Goal: Entertainment & Leisure: Consume media (video, audio)

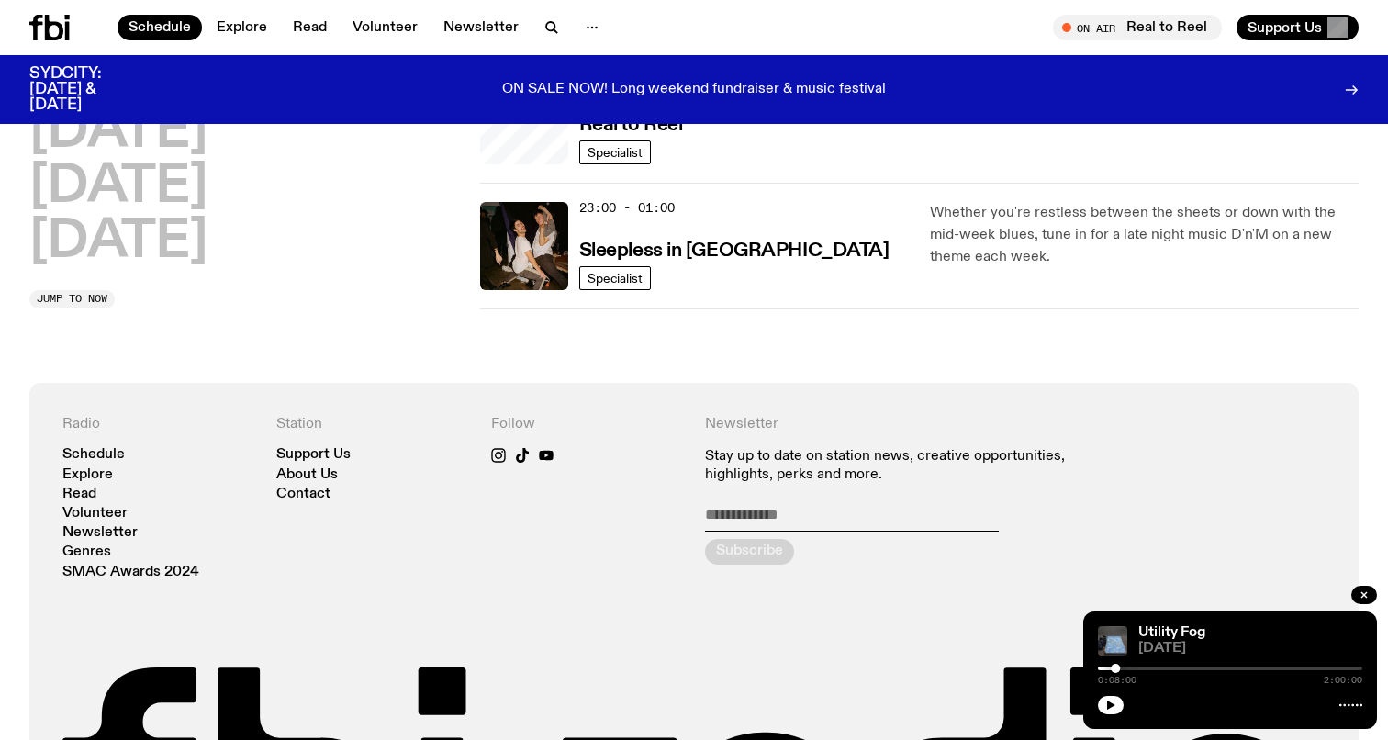
scroll to position [820, 0]
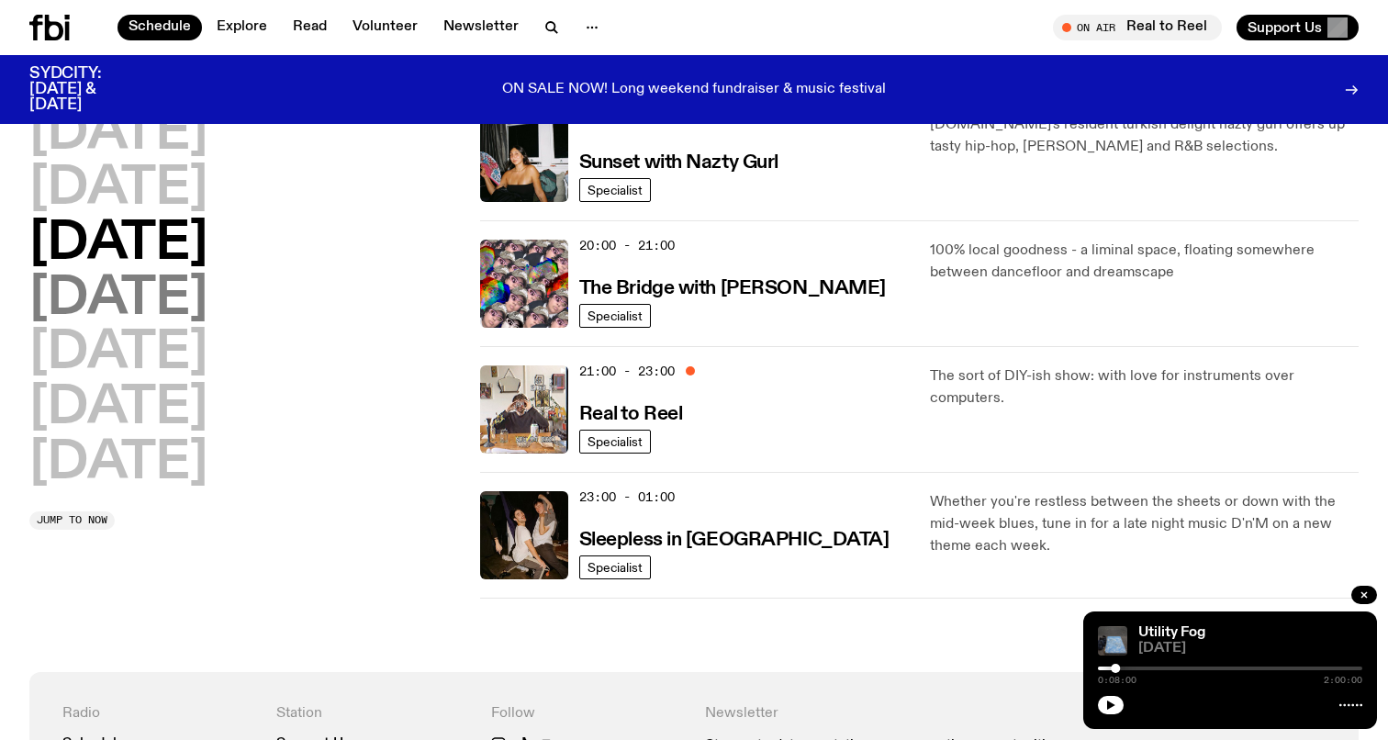
click at [199, 303] on h2 "[DATE]" at bounding box center [118, 298] width 178 height 51
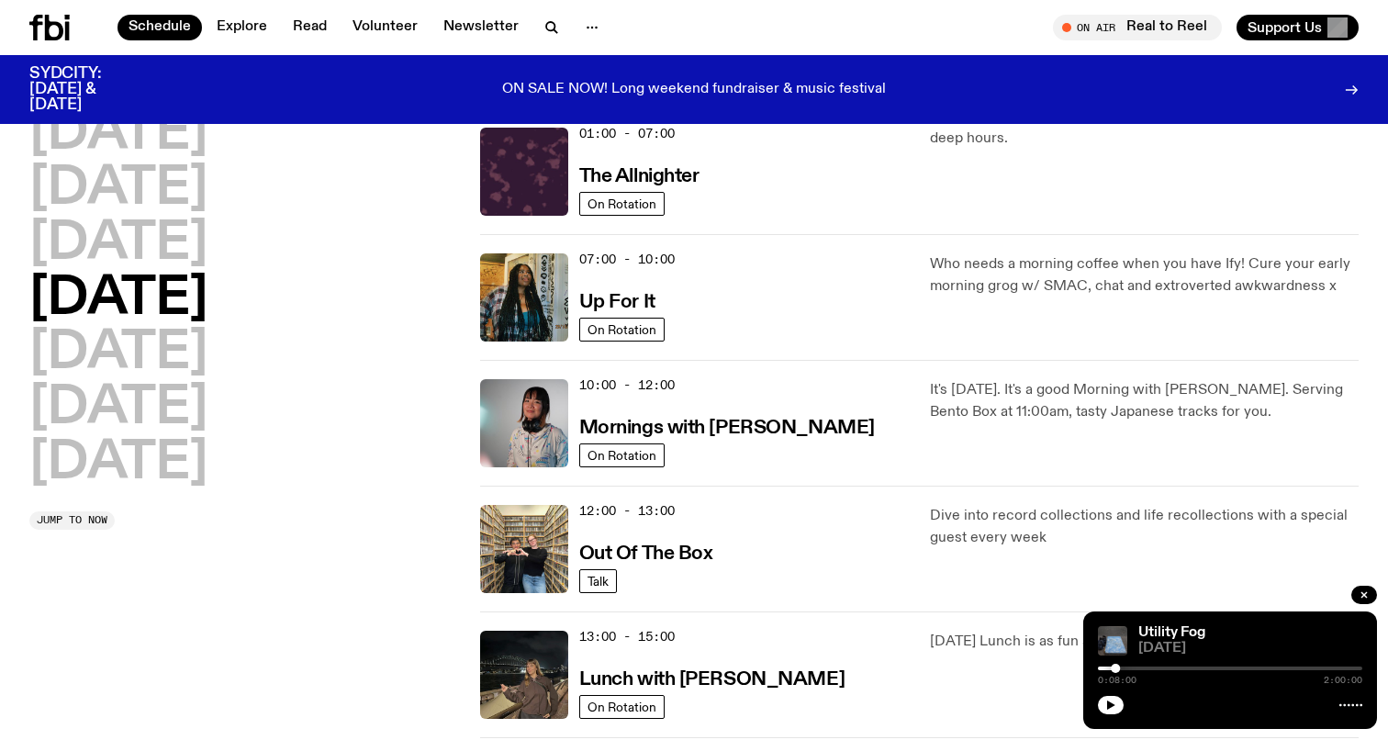
scroll to position [51, 0]
click at [1028, 611] on div "12:00 - 13:00 Out Of The Box Talk Dive into record collections and life recolle…" at bounding box center [919, 674] width 878 height 126
click at [988, 516] on p "Dive into record collections and life recollections with a special guest every …" at bounding box center [1144, 527] width 429 height 44
click at [979, 527] on p "Dive into record collections and life recollections with a special guest every …" at bounding box center [1144, 527] width 429 height 44
click at [618, 550] on h3 "Out Of The Box" at bounding box center [646, 553] width 134 height 19
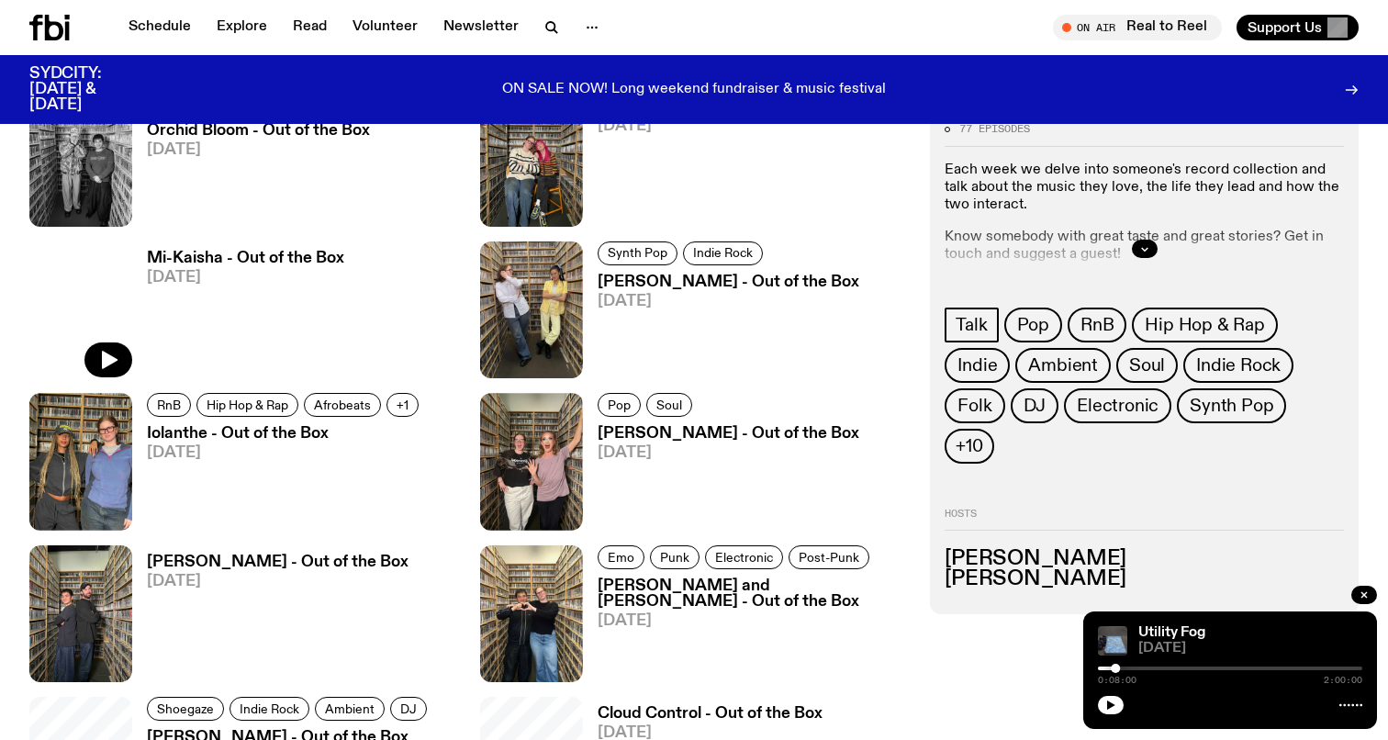
scroll to position [1554, 0]
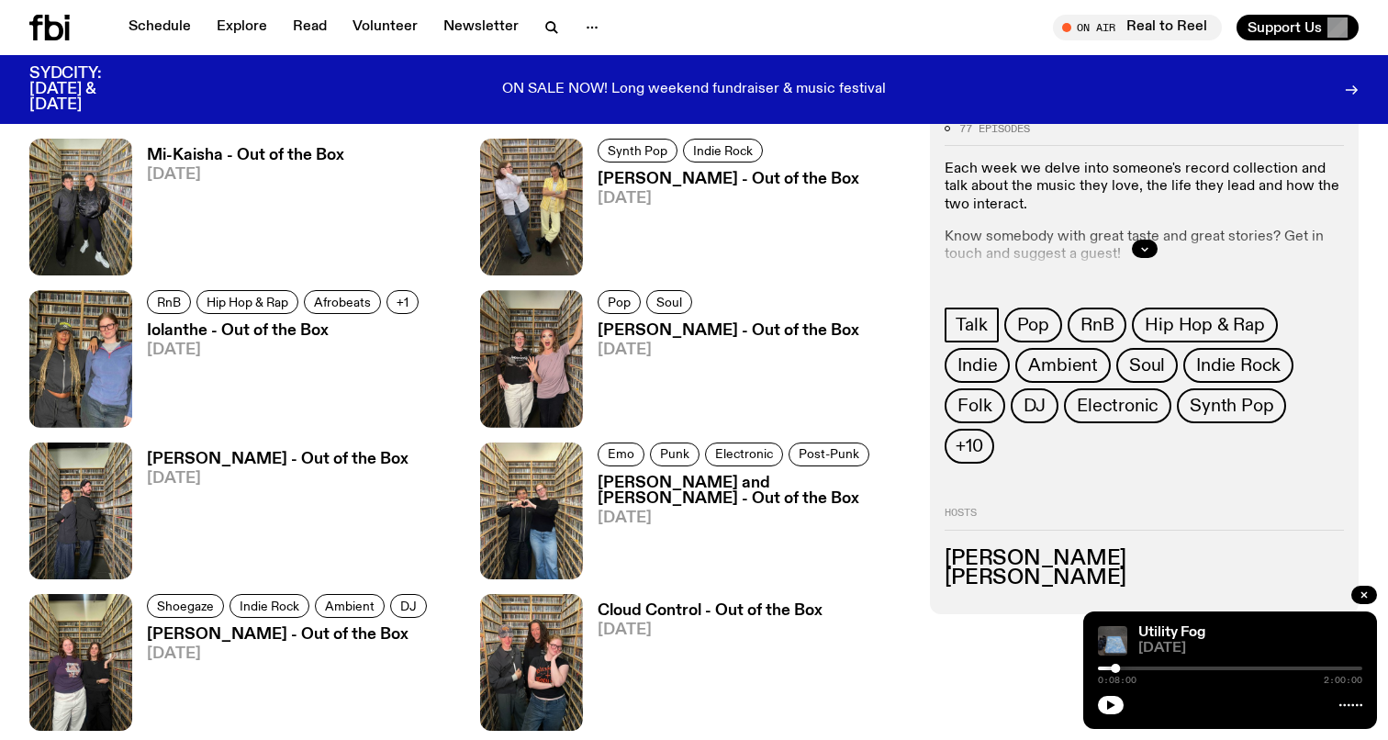
click at [283, 338] on h3 "Iolanthe - Out of the Box" at bounding box center [285, 331] width 277 height 16
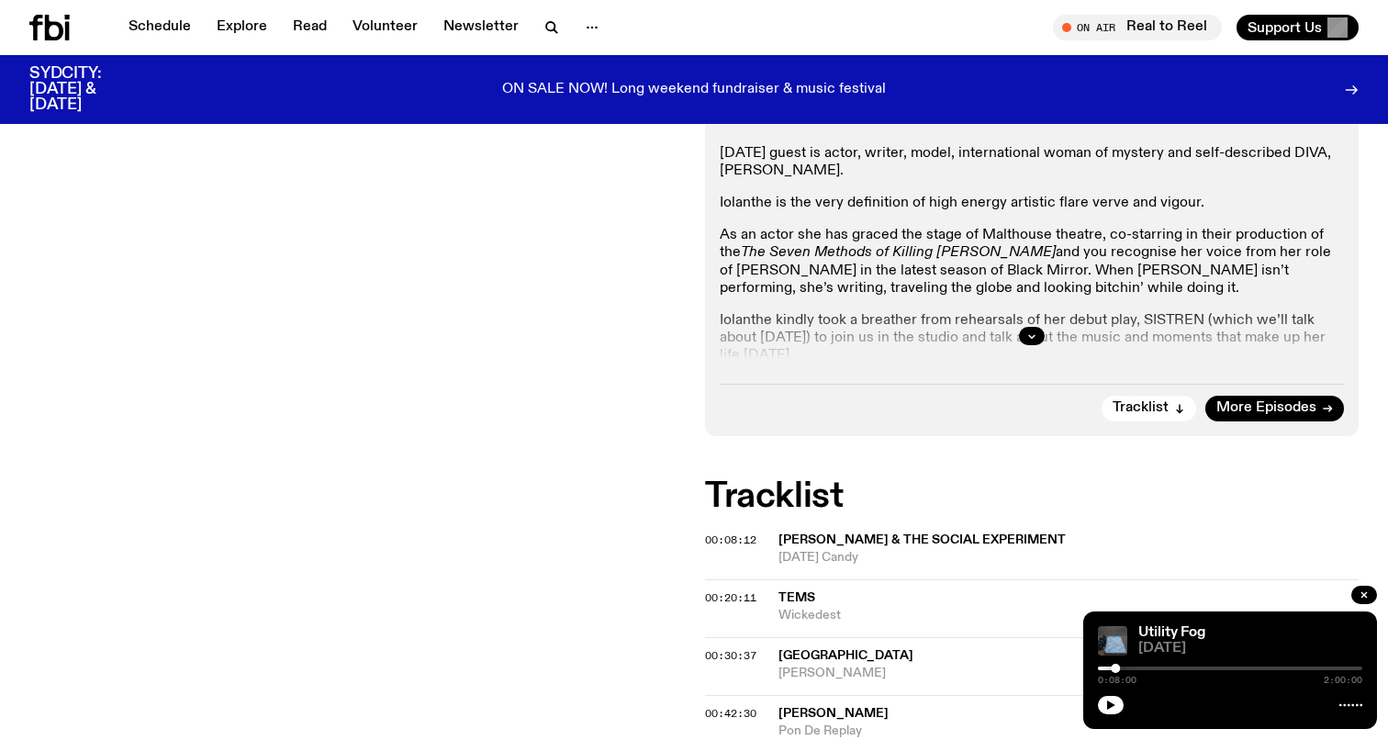
scroll to position [339, 0]
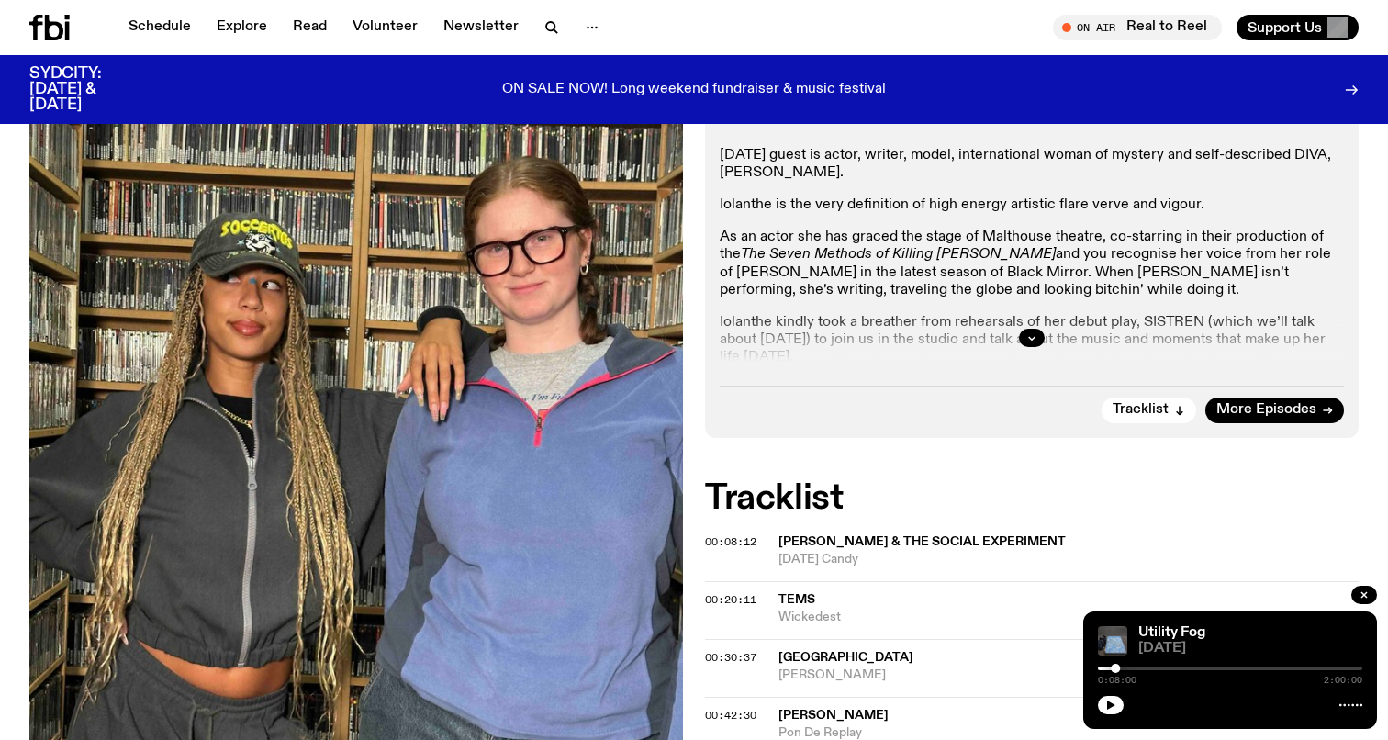
click at [1012, 325] on div at bounding box center [1032, 337] width 624 height 59
click at [1012, 329] on div at bounding box center [1032, 337] width 624 height 59
click at [1019, 337] on button "button" at bounding box center [1032, 338] width 26 height 18
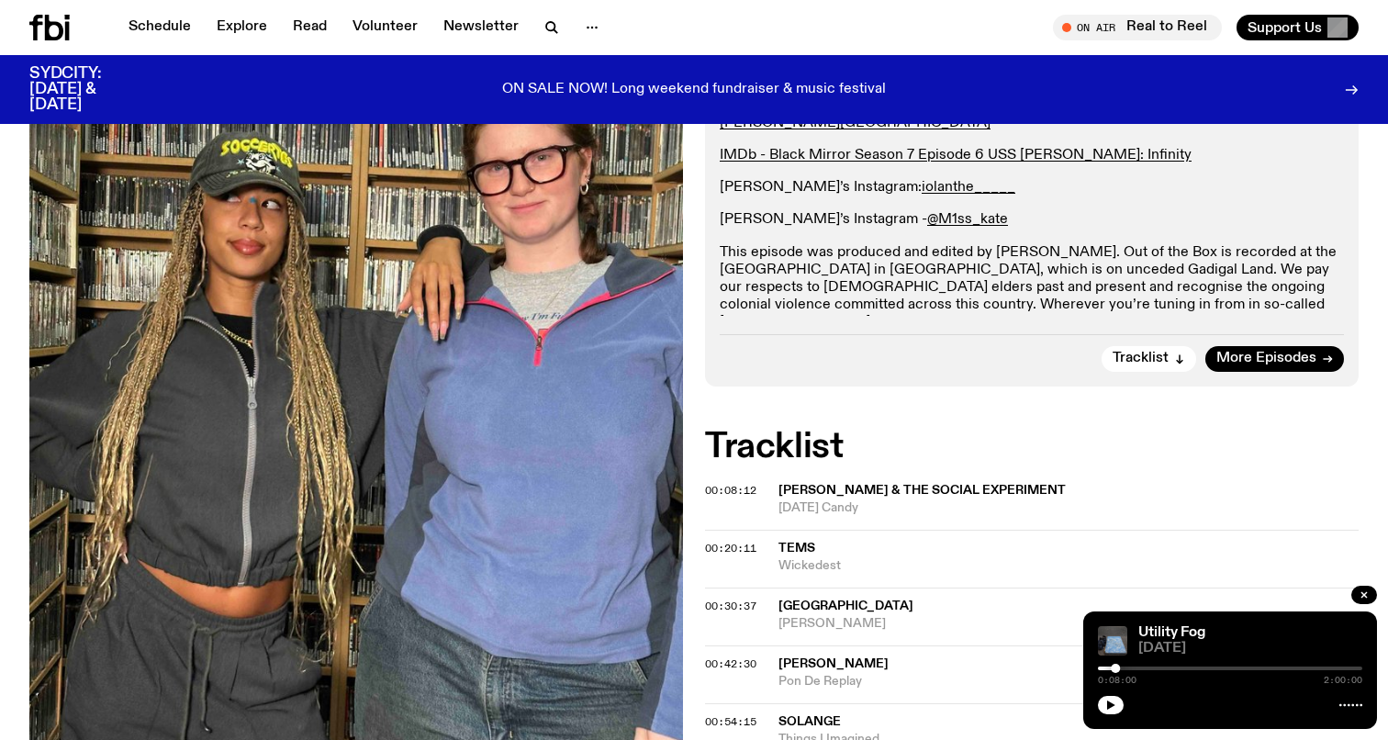
scroll to position [612, 0]
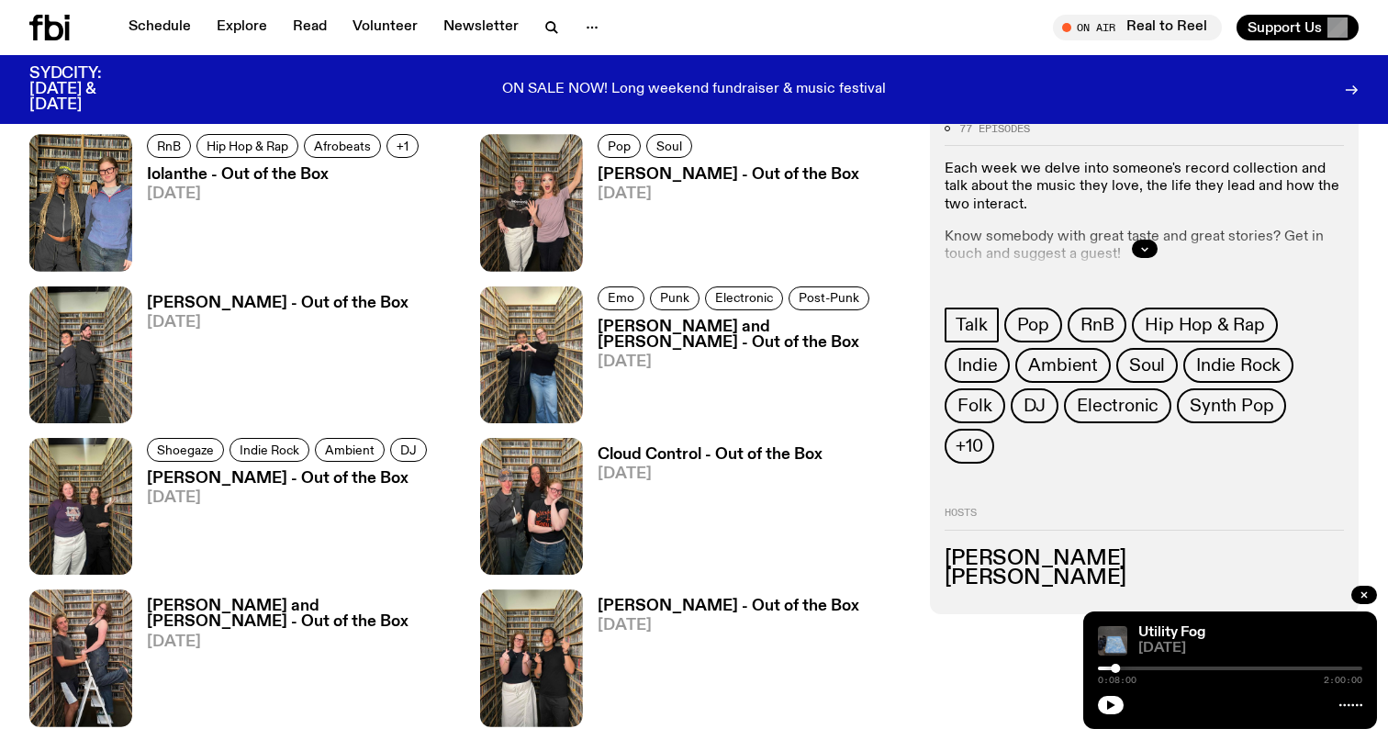
scroll to position [1712, 0]
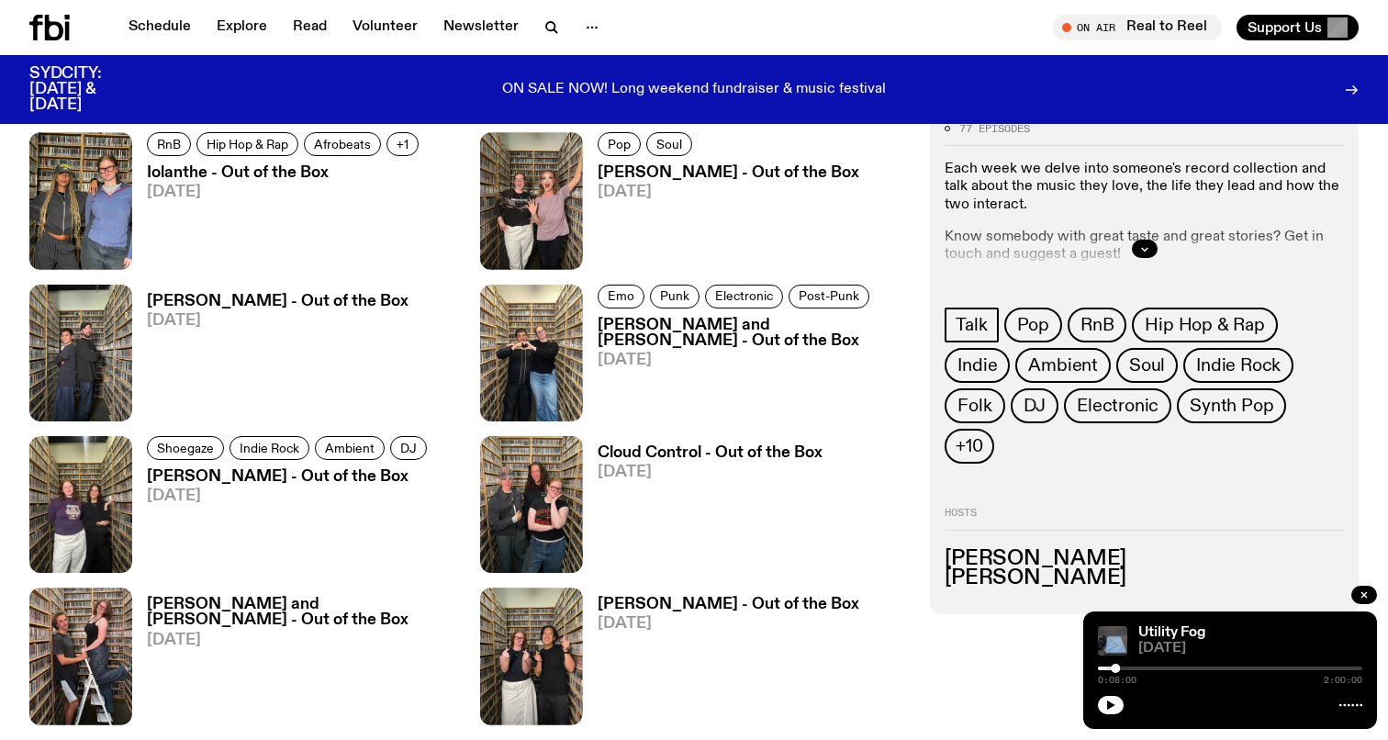
click at [201, 607] on h3 "[PERSON_NAME] and [PERSON_NAME] - Out of the Box" at bounding box center [302, 612] width 311 height 31
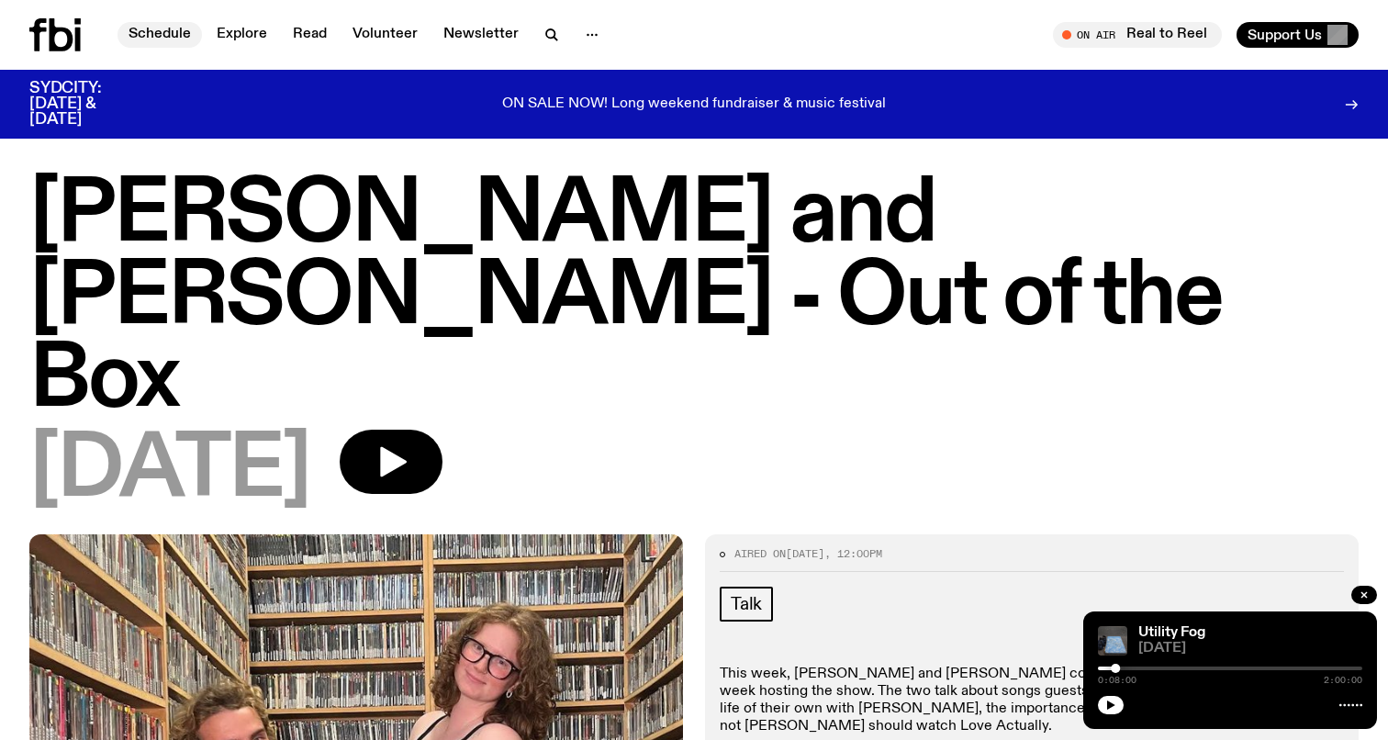
click at [186, 29] on link "Schedule" at bounding box center [159, 35] width 84 height 26
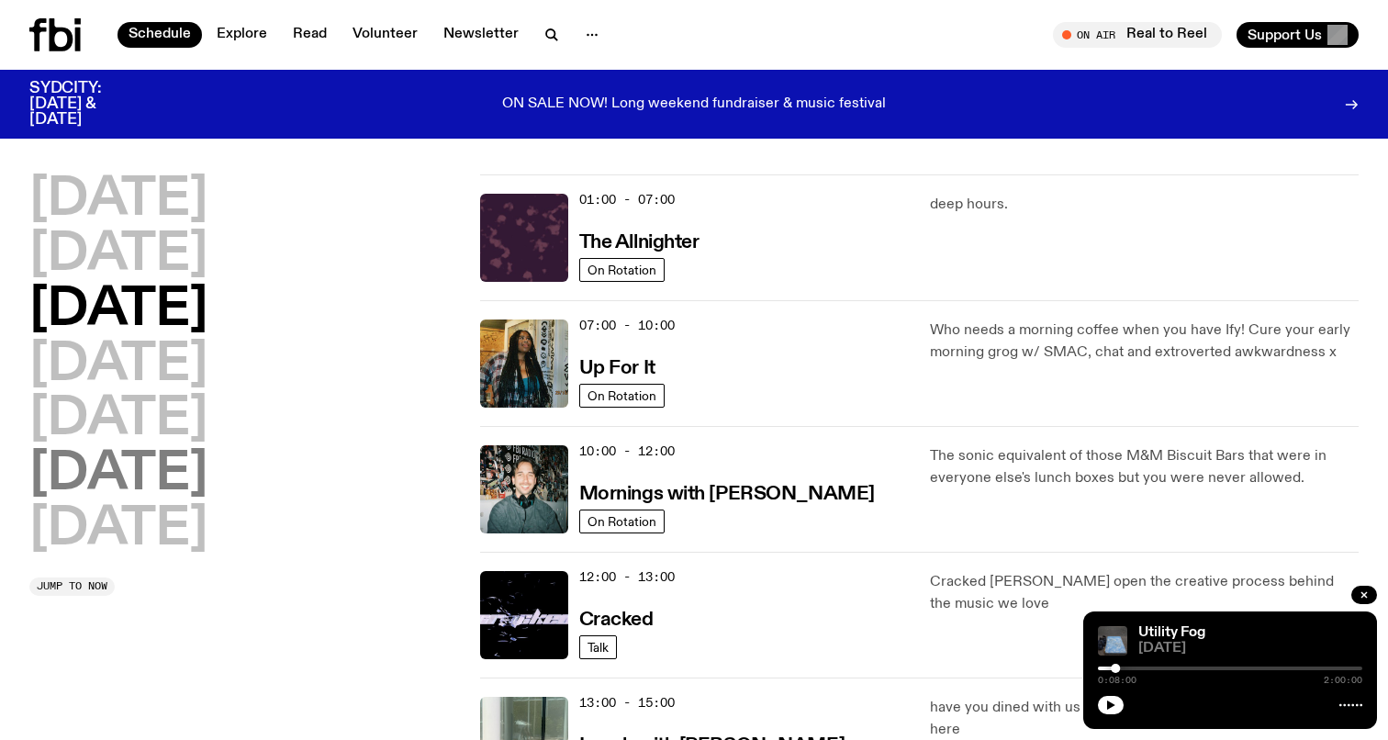
click at [84, 483] on h2 "[DATE]" at bounding box center [118, 474] width 178 height 51
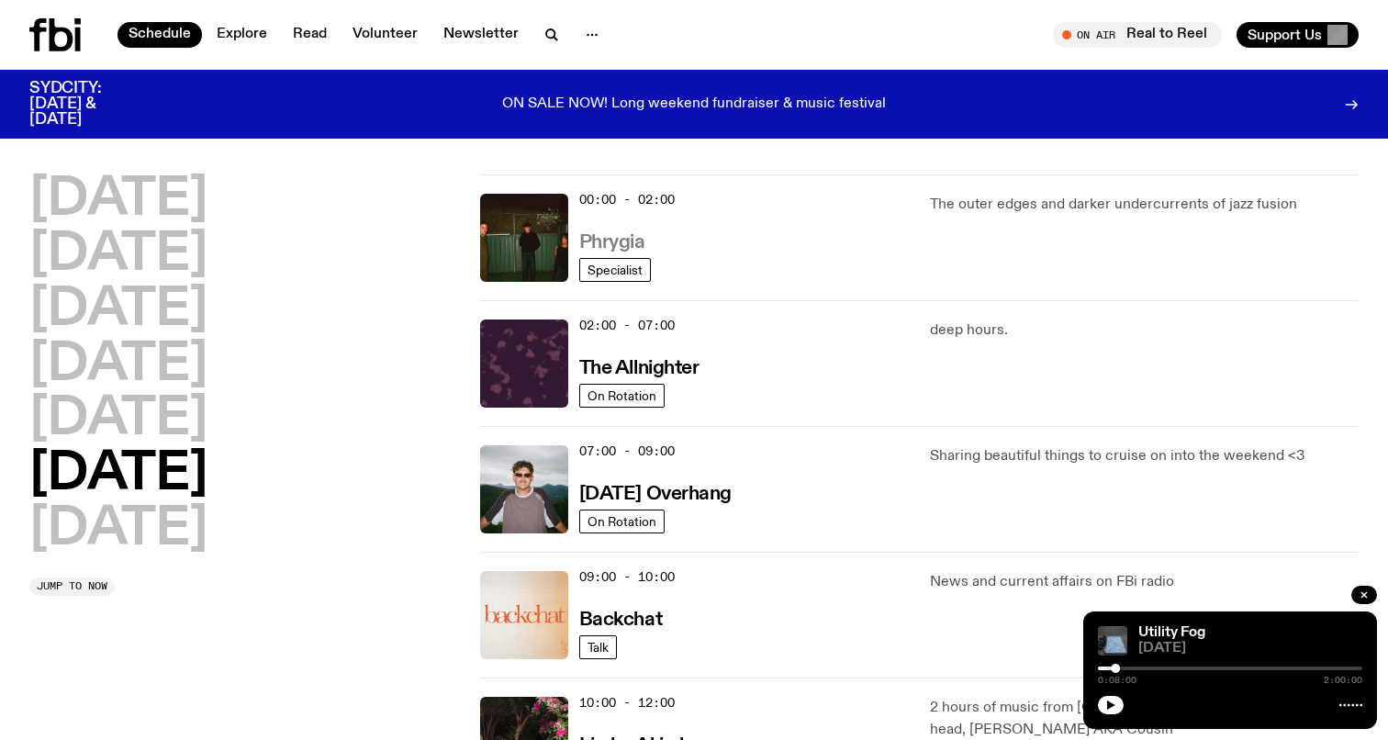
click at [618, 238] on h3 "Phrygia" at bounding box center [612, 242] width 66 height 19
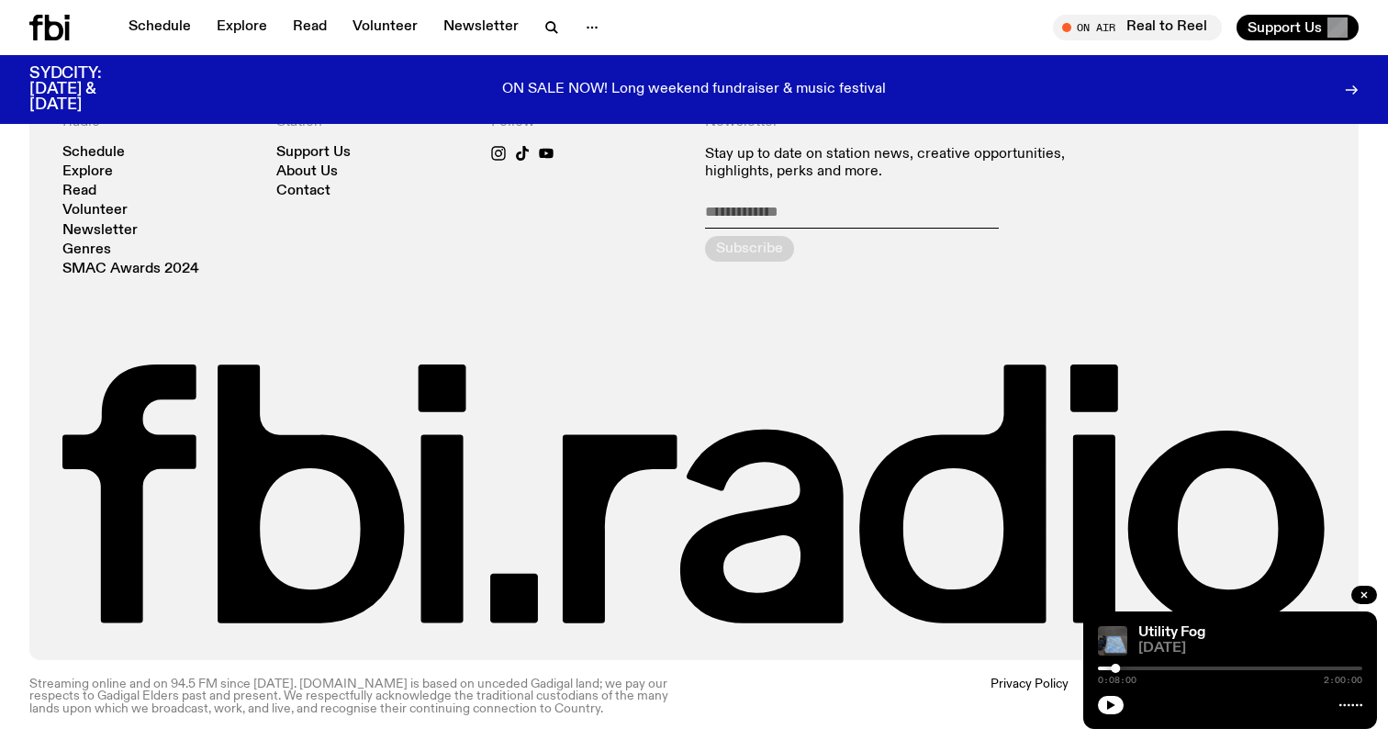
scroll to position [954, 0]
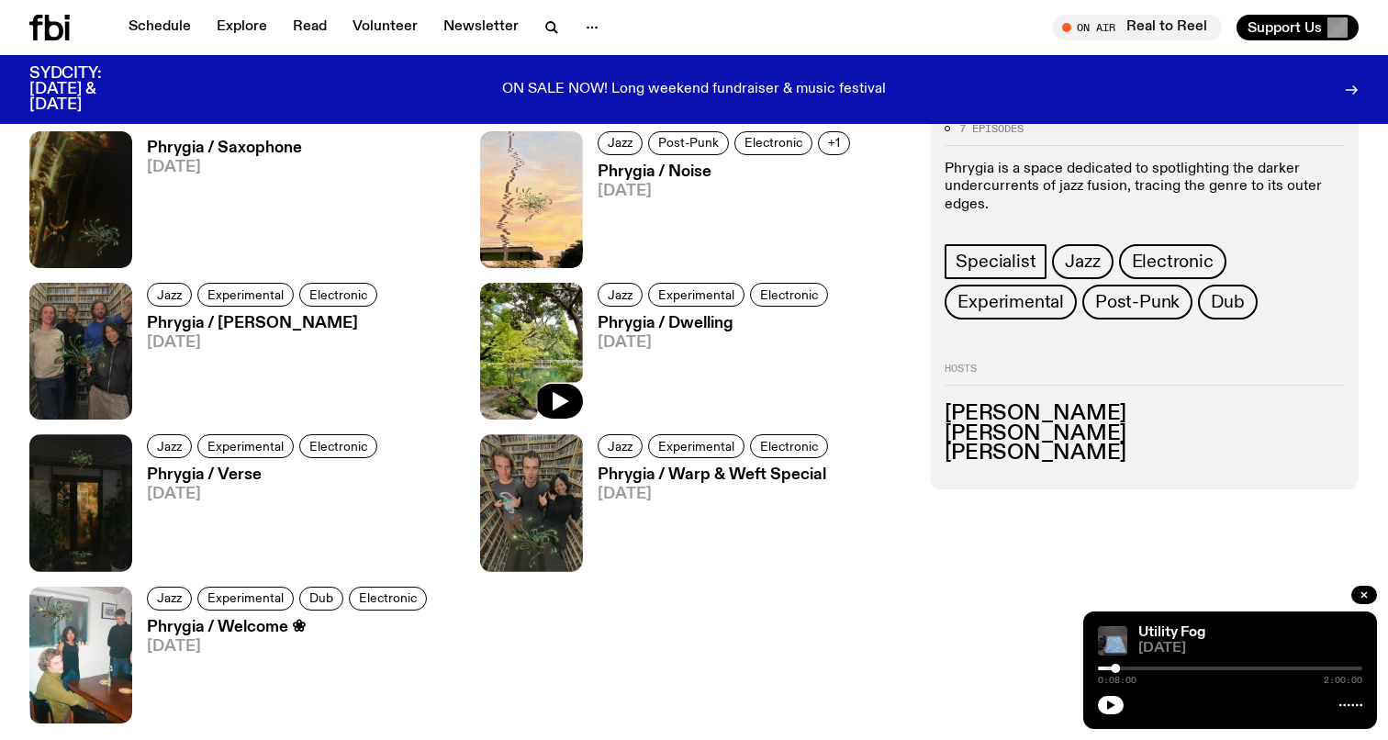
click at [558, 393] on div at bounding box center [531, 351] width 103 height 137
click at [204, 475] on h3 "Phrygia / Verse" at bounding box center [265, 475] width 236 height 16
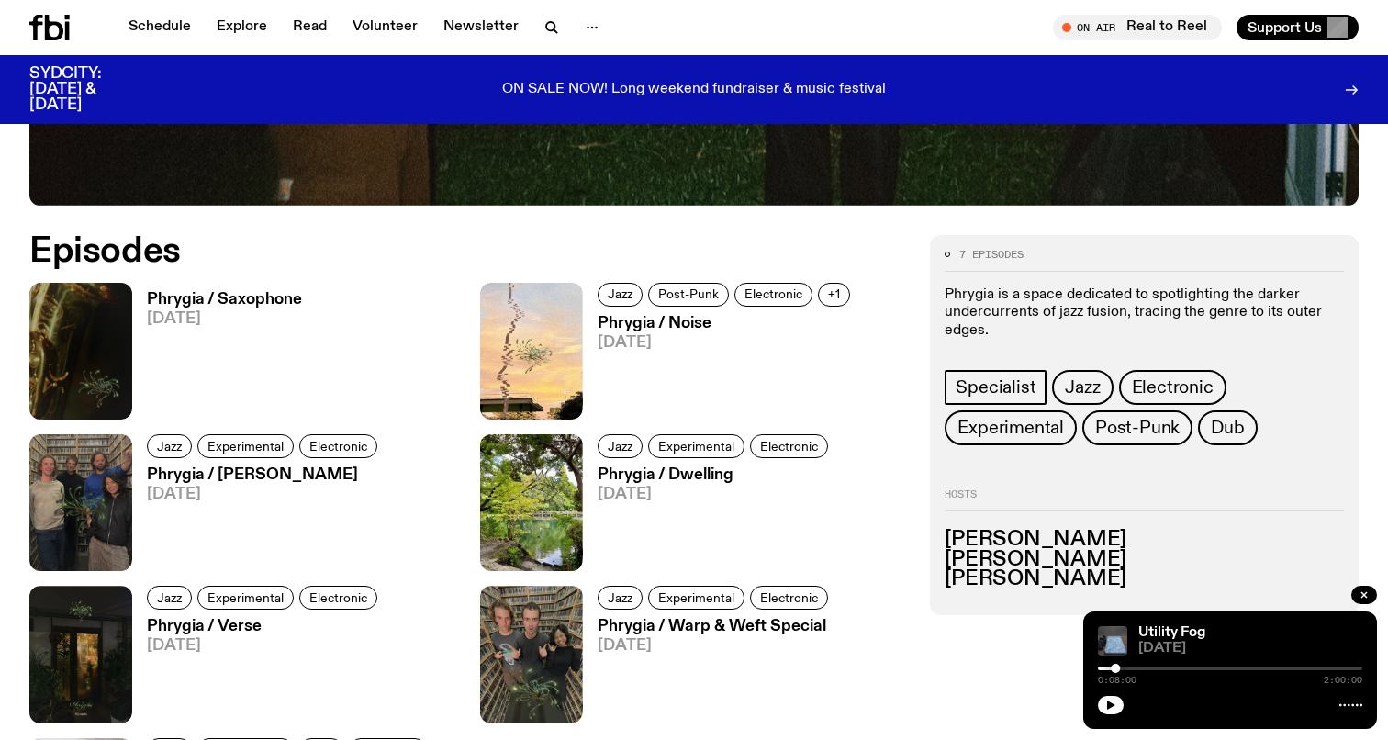
scroll to position [832, 0]
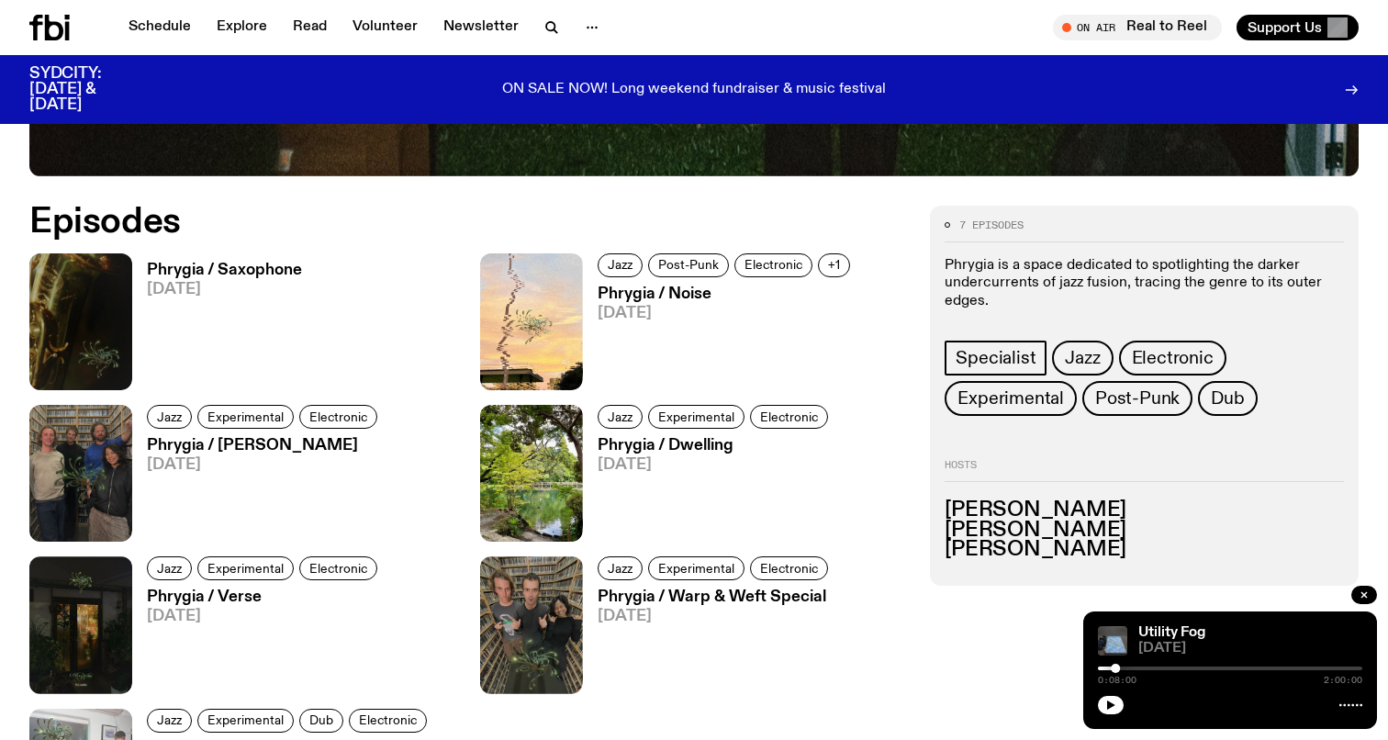
click at [683, 293] on h3 "Phrygia / Noise" at bounding box center [726, 294] width 258 height 16
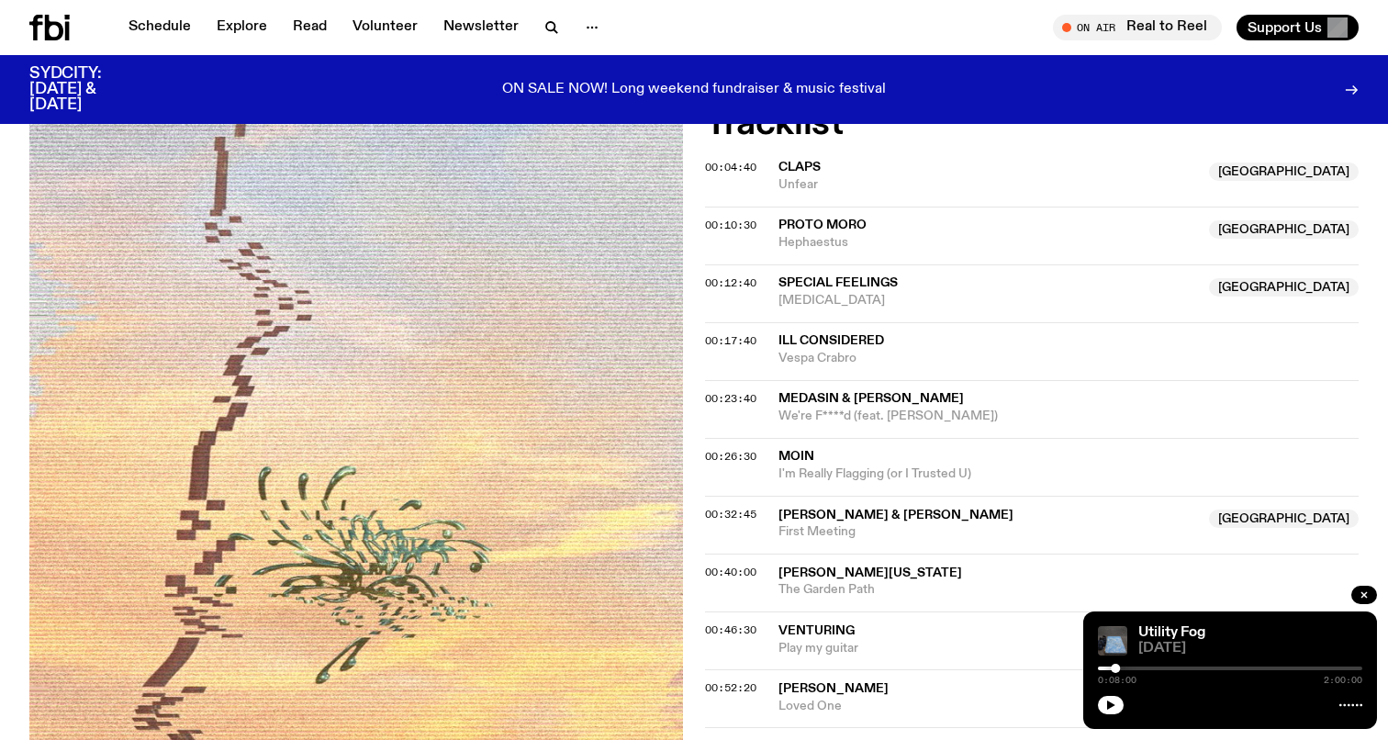
scroll to position [514, 0]
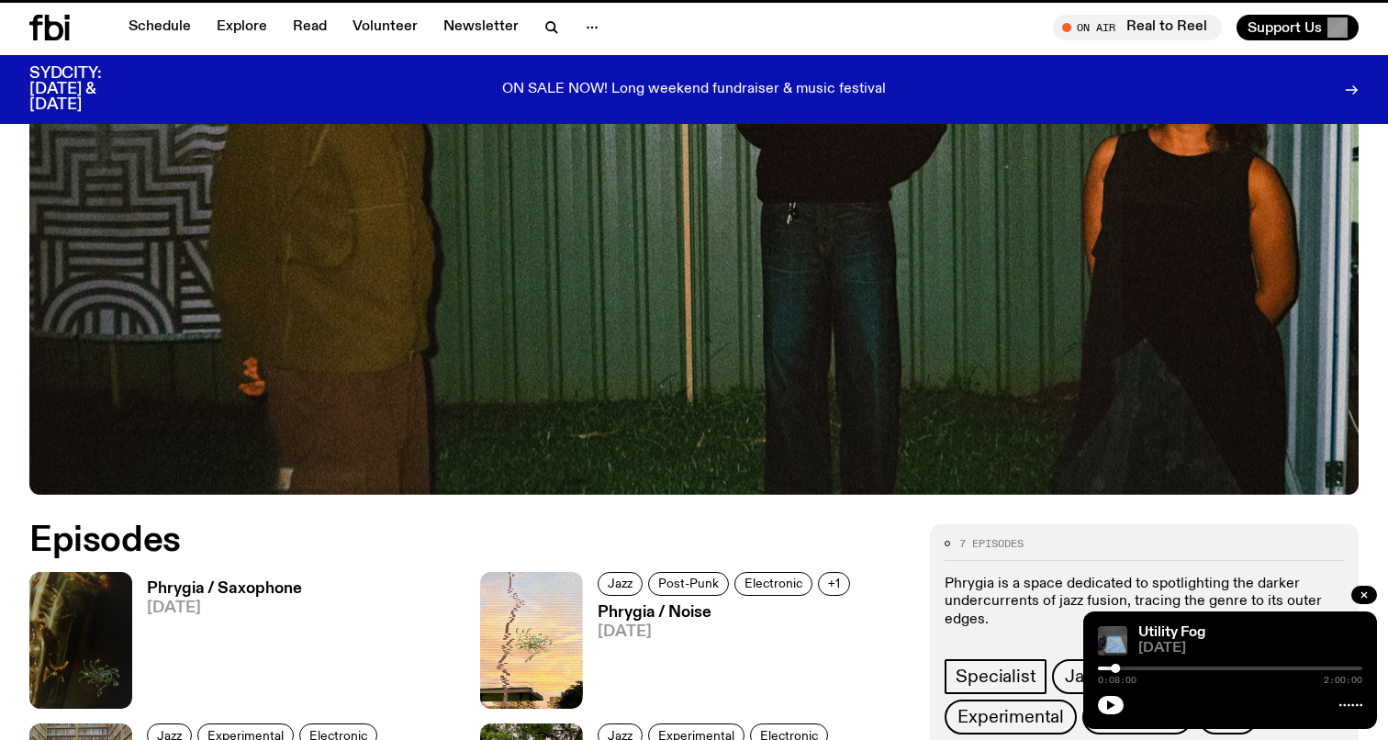
scroll to position [832, 0]
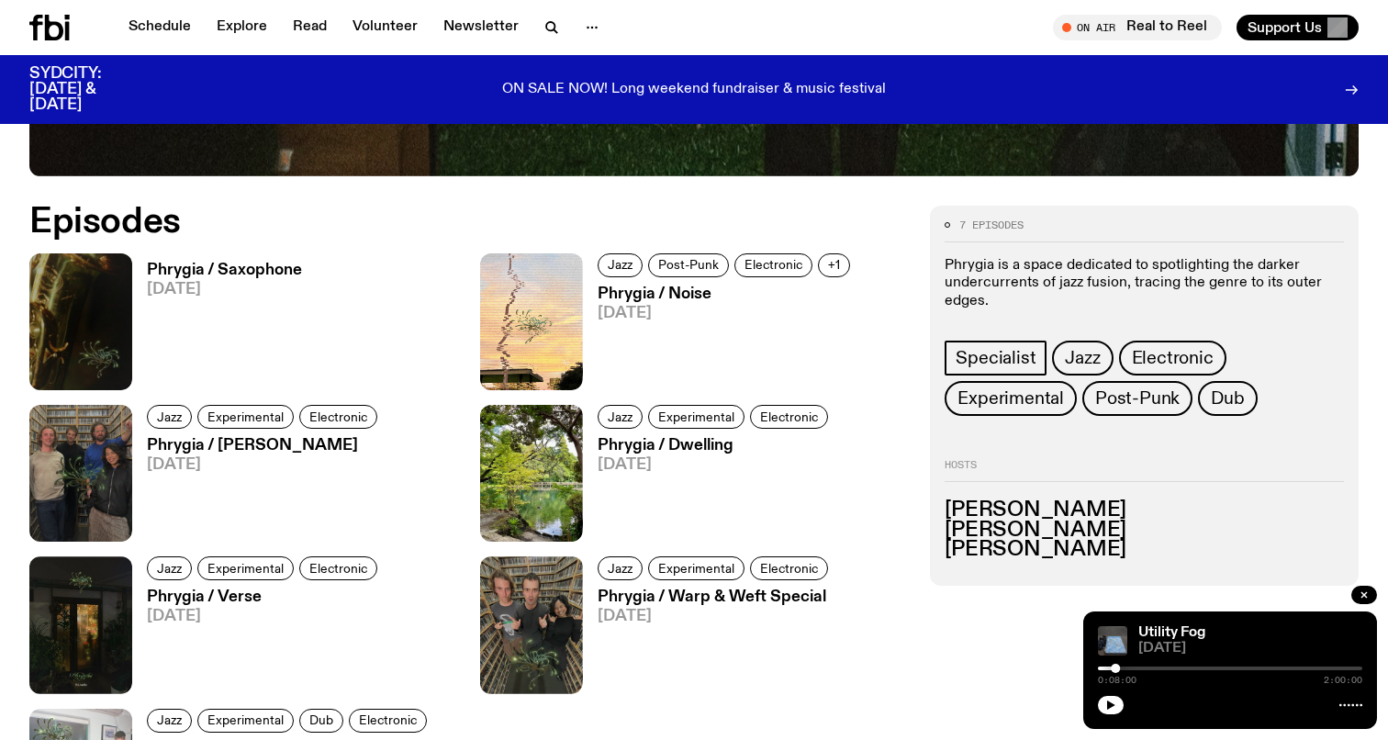
click at [243, 265] on h3 "Phrygia / Saxophone" at bounding box center [224, 270] width 155 height 16
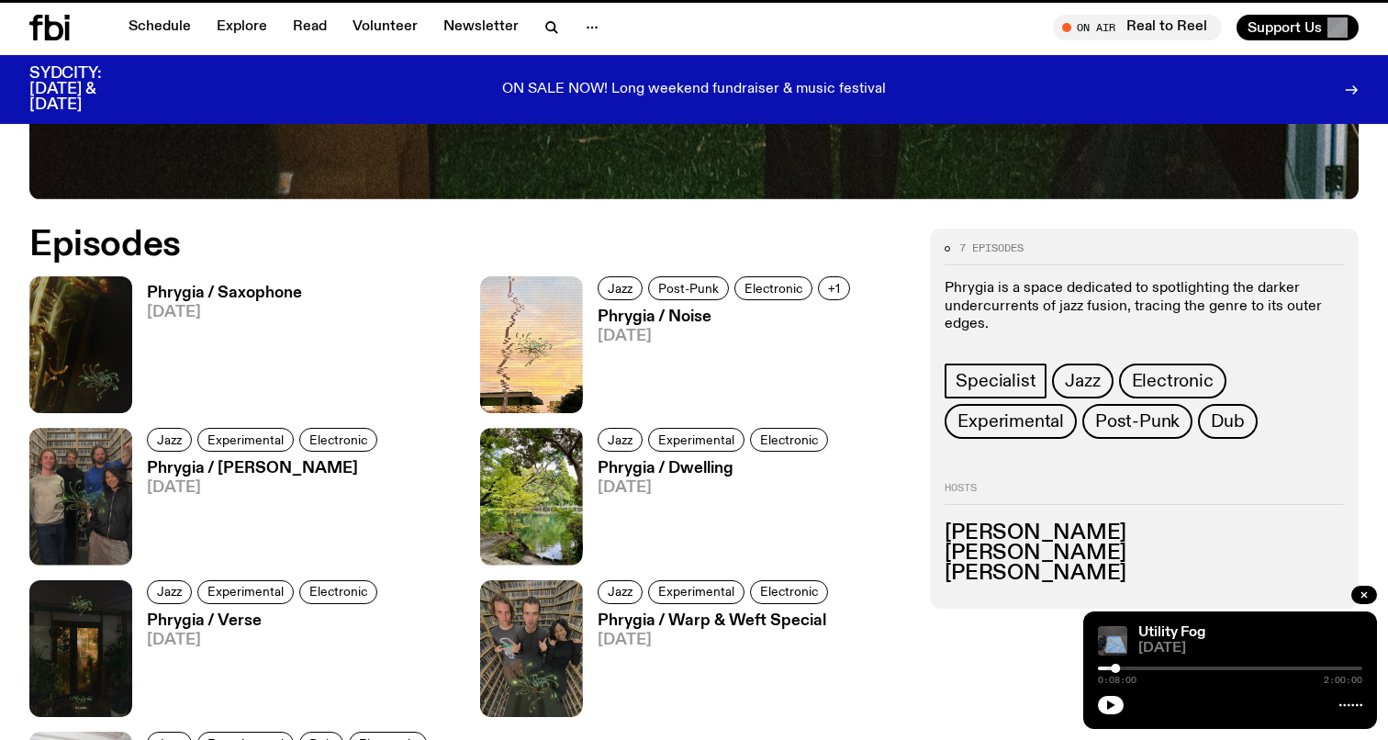
scroll to position [818, 0]
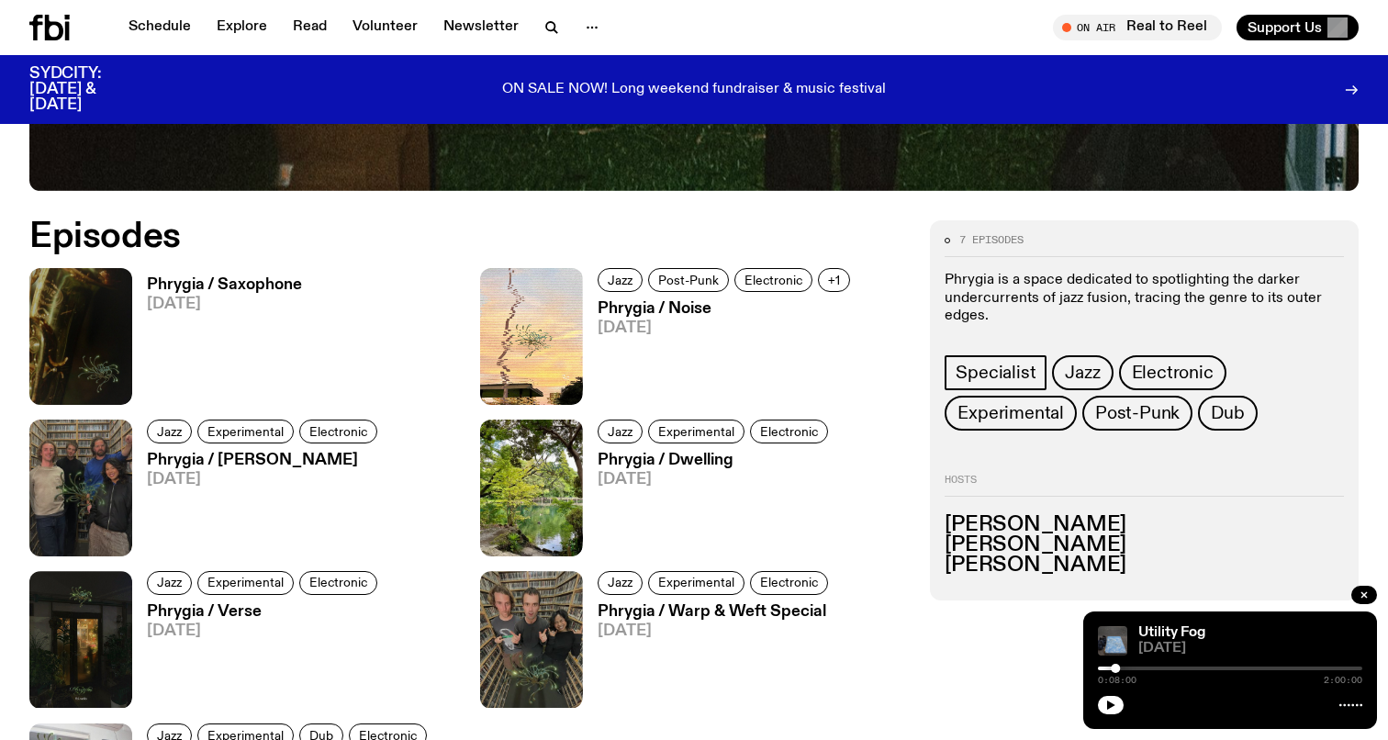
click at [617, 308] on h3 "Phrygia / Noise" at bounding box center [726, 309] width 258 height 16
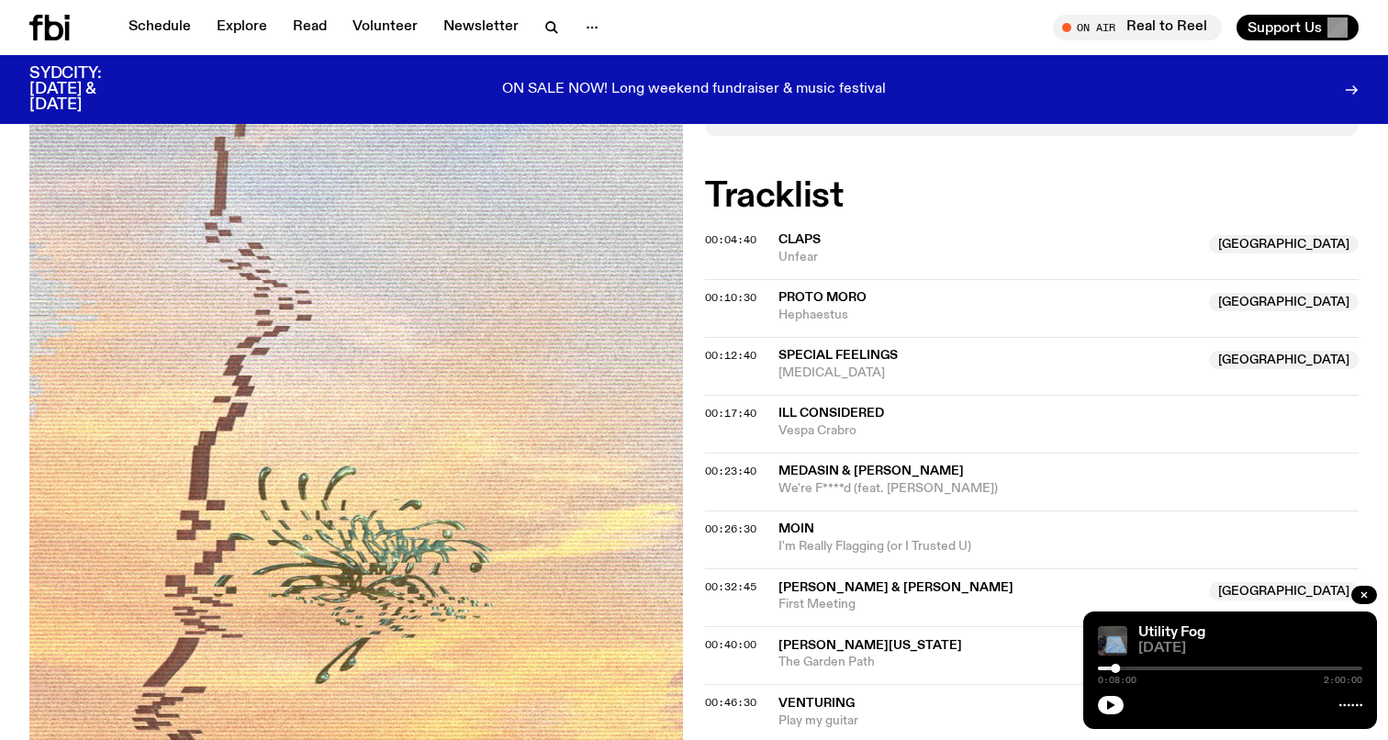
scroll to position [265, 0]
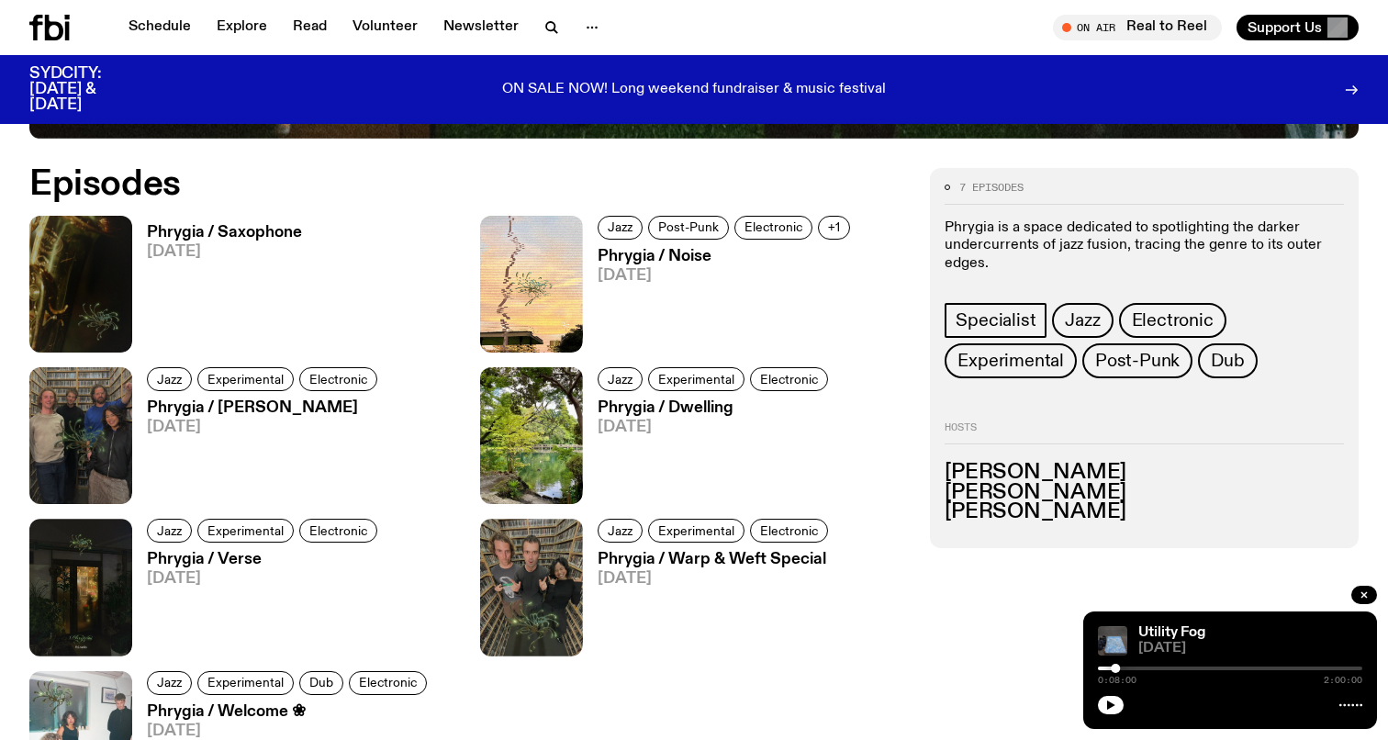
scroll to position [876, 0]
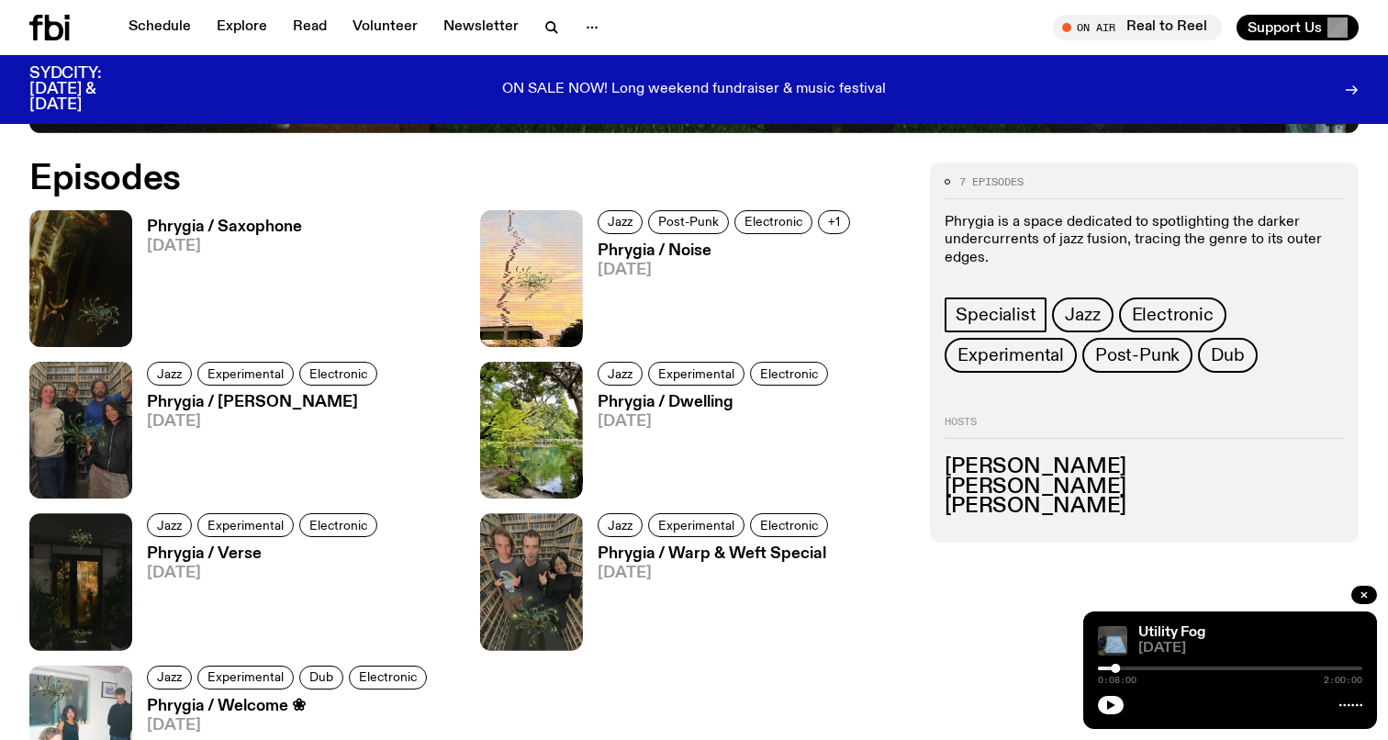
click at [279, 219] on h3 "Phrygia / Saxophone" at bounding box center [224, 227] width 155 height 16
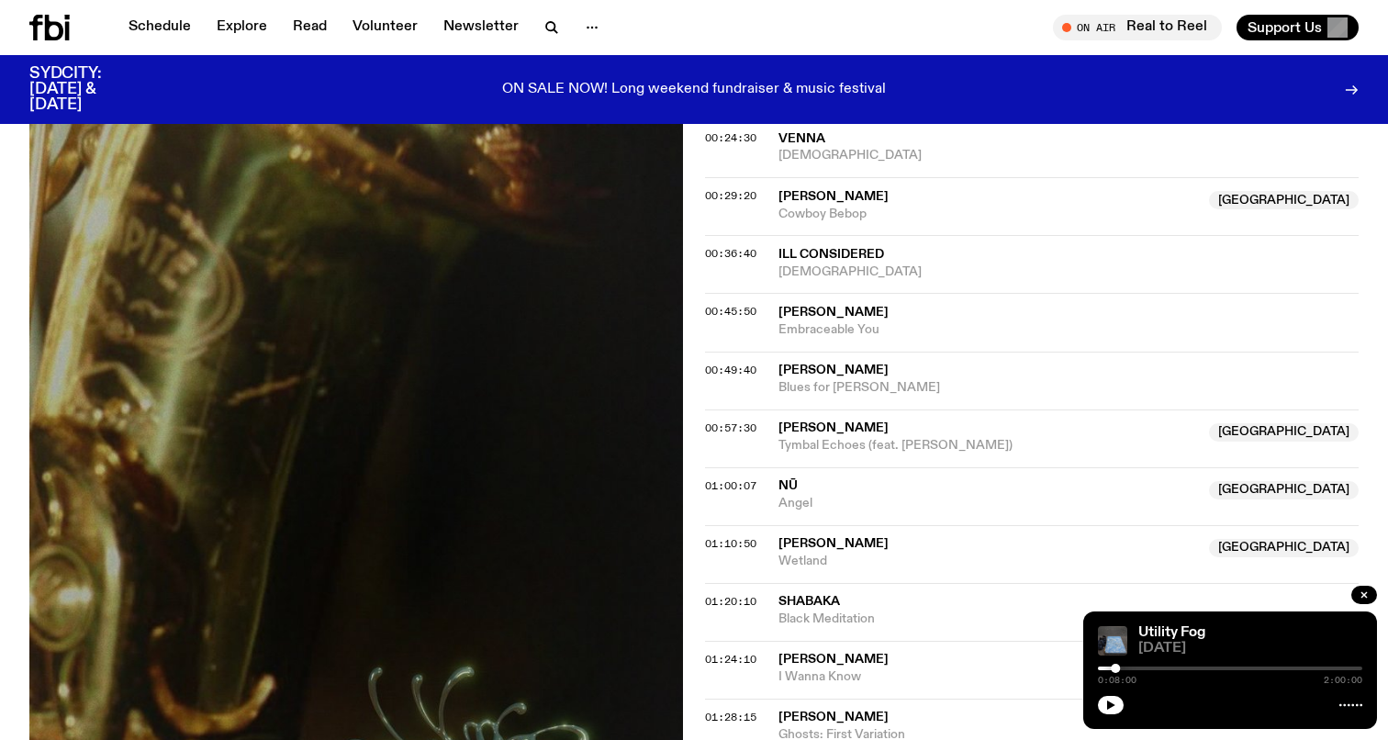
scroll to position [915, 0]
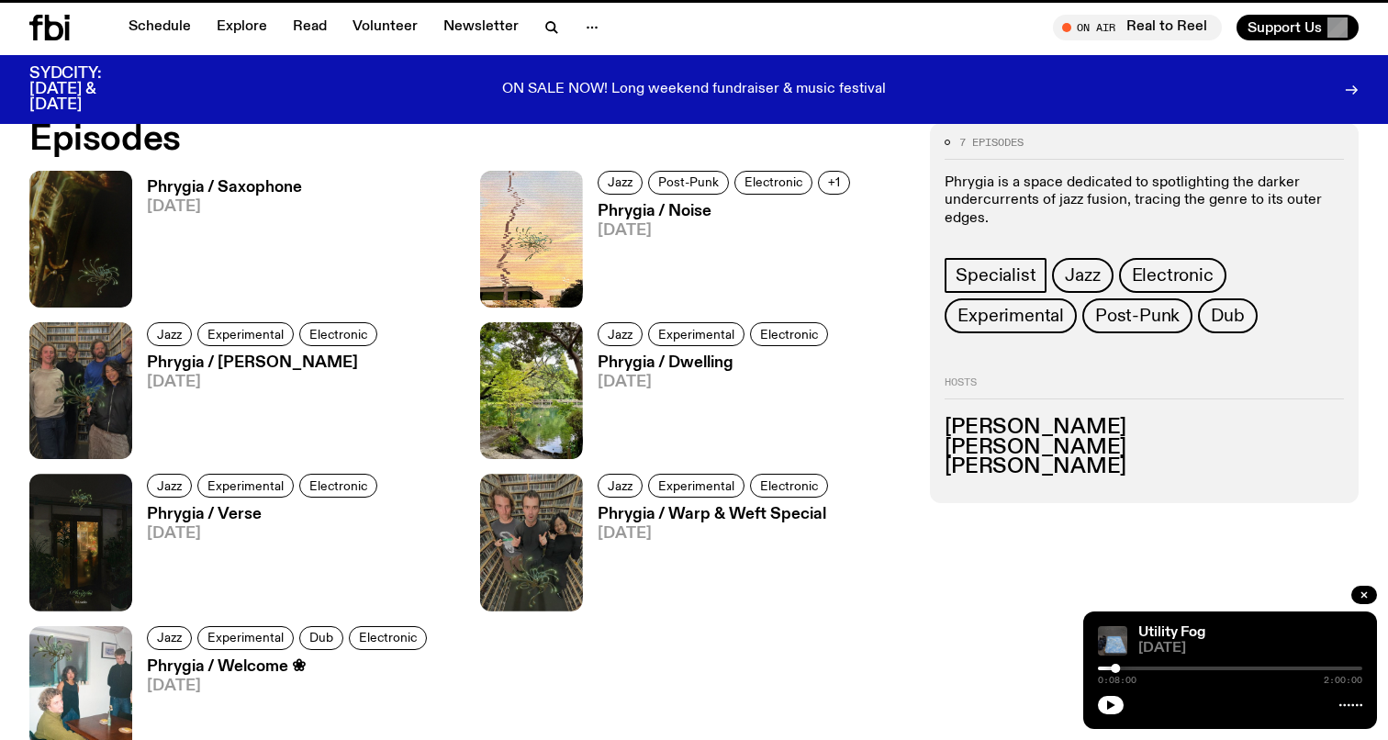
scroll to position [876, 0]
